Goal: Check status: Check status

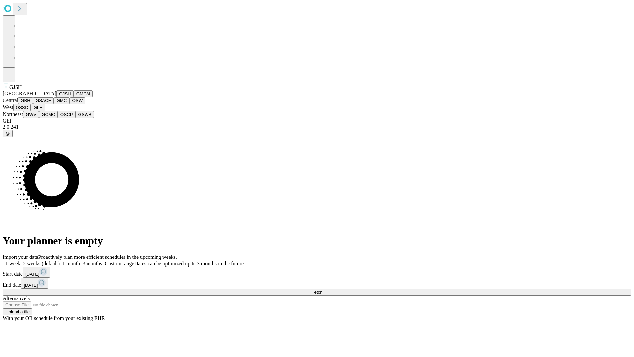
click at [56, 97] on button "GJSH" at bounding box center [64, 93] width 17 height 7
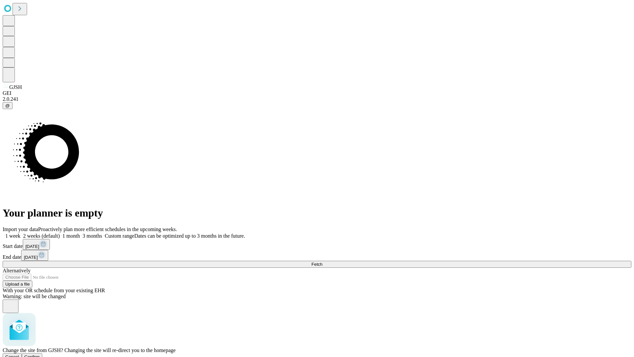
click at [40, 354] on span "Confirm" at bounding box center [32, 356] width 16 height 5
click at [80, 233] on label "1 month" at bounding box center [70, 236] width 20 height 6
click at [322, 262] on span "Fetch" at bounding box center [316, 264] width 11 height 5
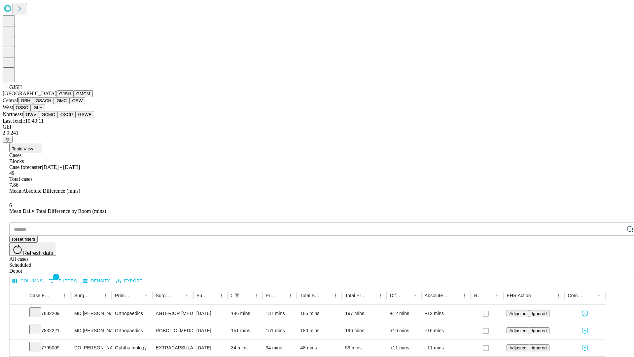
click at [74, 97] on button "GMCM" at bounding box center [83, 93] width 19 height 7
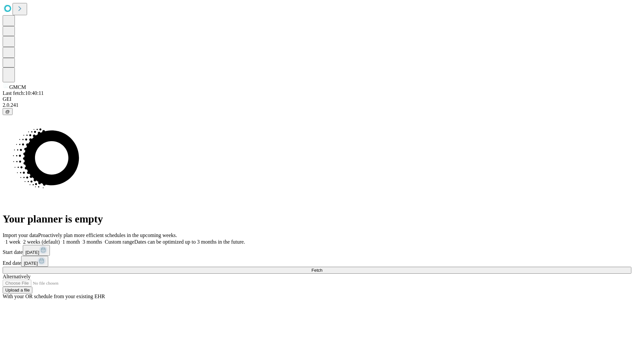
click at [80, 239] on label "1 month" at bounding box center [70, 242] width 20 height 6
click at [322, 268] on span "Fetch" at bounding box center [316, 270] width 11 height 5
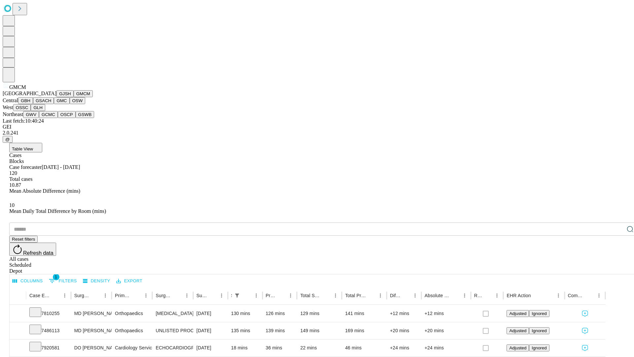
click at [33, 104] on button "GBH" at bounding box center [25, 100] width 15 height 7
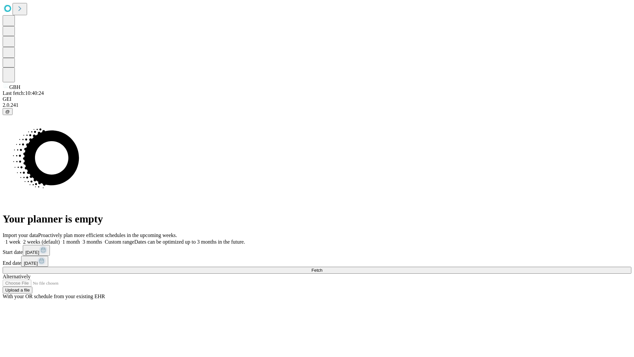
click at [80, 239] on label "1 month" at bounding box center [70, 242] width 20 height 6
click at [322, 268] on span "Fetch" at bounding box center [316, 270] width 11 height 5
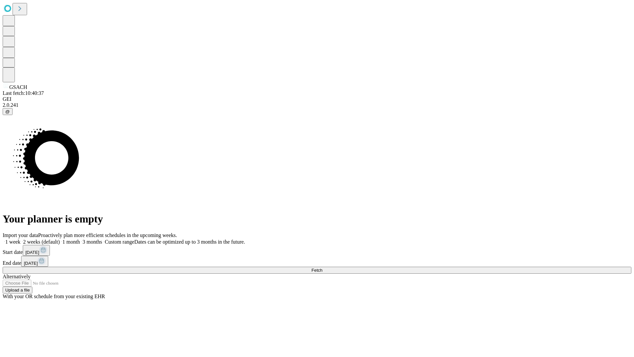
click at [80, 239] on label "1 month" at bounding box center [70, 242] width 20 height 6
click at [322, 268] on span "Fetch" at bounding box center [316, 270] width 11 height 5
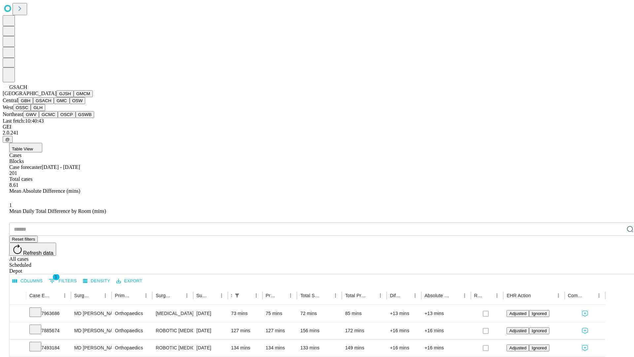
click at [54, 104] on button "GMC" at bounding box center [62, 100] width 16 height 7
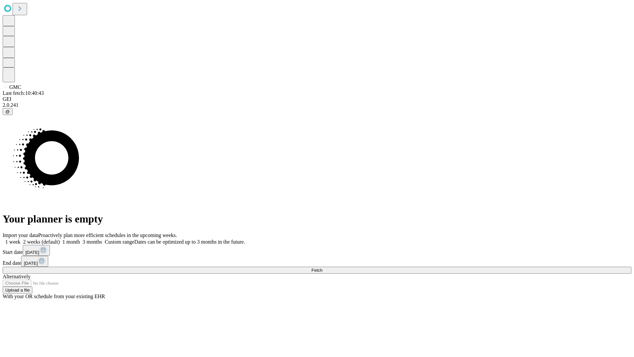
click at [80, 239] on label "1 month" at bounding box center [70, 242] width 20 height 6
click at [322, 268] on span "Fetch" at bounding box center [316, 270] width 11 height 5
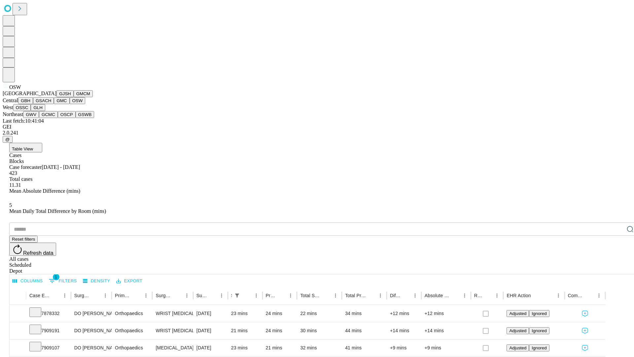
click at [31, 111] on button "OSSC" at bounding box center [22, 107] width 18 height 7
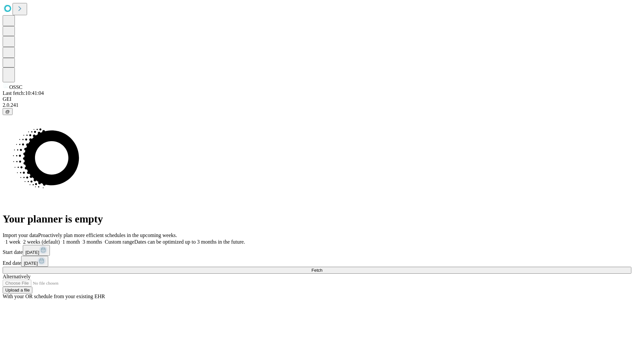
click at [80, 239] on label "1 month" at bounding box center [70, 242] width 20 height 6
click at [322, 268] on span "Fetch" at bounding box center [316, 270] width 11 height 5
click at [80, 239] on label "1 month" at bounding box center [70, 242] width 20 height 6
click at [322, 268] on span "Fetch" at bounding box center [316, 270] width 11 height 5
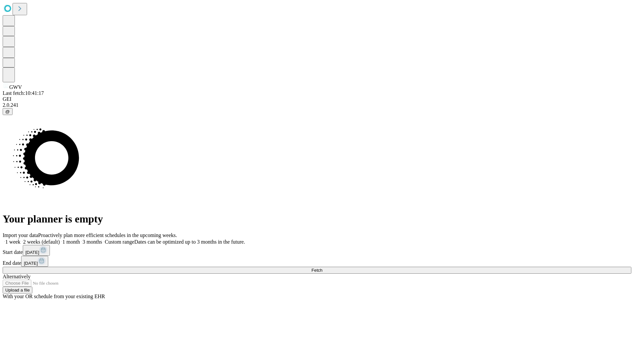
click at [80, 239] on label "1 month" at bounding box center [70, 242] width 20 height 6
click at [322, 268] on span "Fetch" at bounding box center [316, 270] width 11 height 5
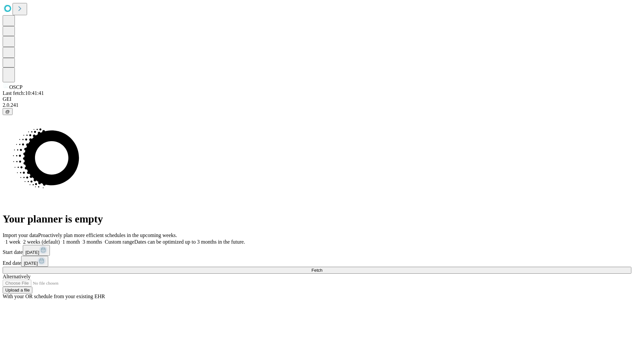
click at [80, 239] on label "1 month" at bounding box center [70, 242] width 20 height 6
click at [322, 268] on span "Fetch" at bounding box center [316, 270] width 11 height 5
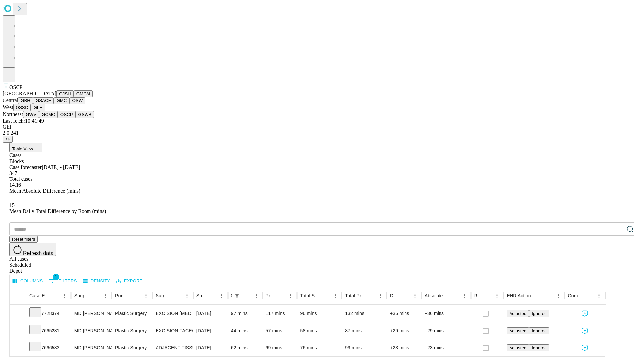
click at [76, 118] on button "GSWB" at bounding box center [85, 114] width 19 height 7
